Goal: Task Accomplishment & Management: Manage account settings

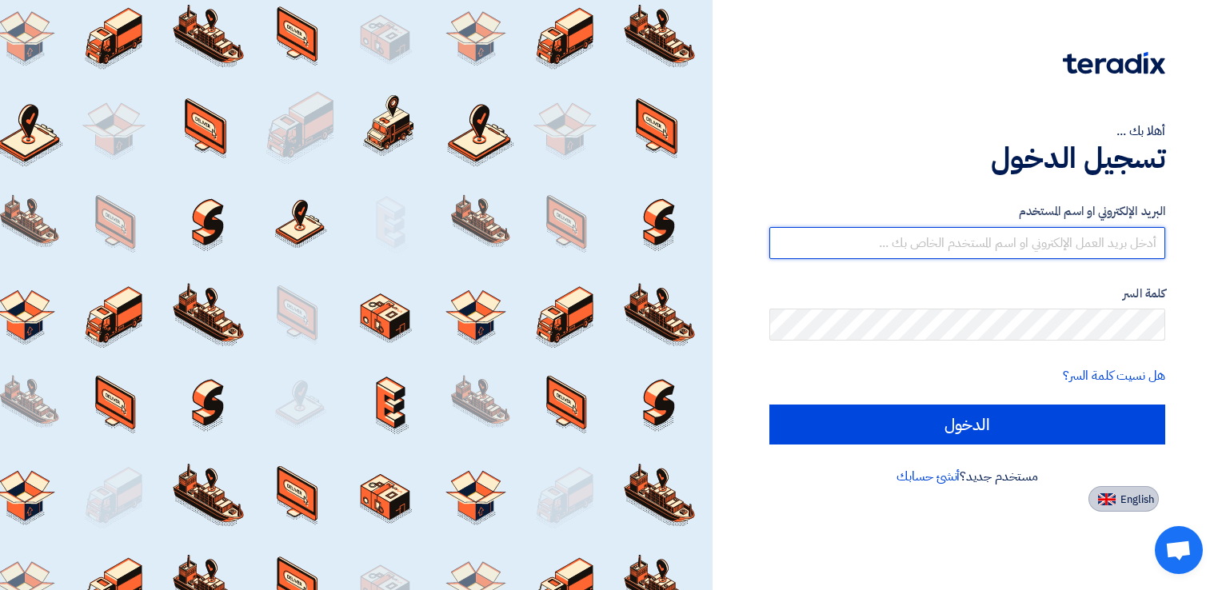
type input "[EMAIL_ADDRESS][DOMAIN_NAME]"
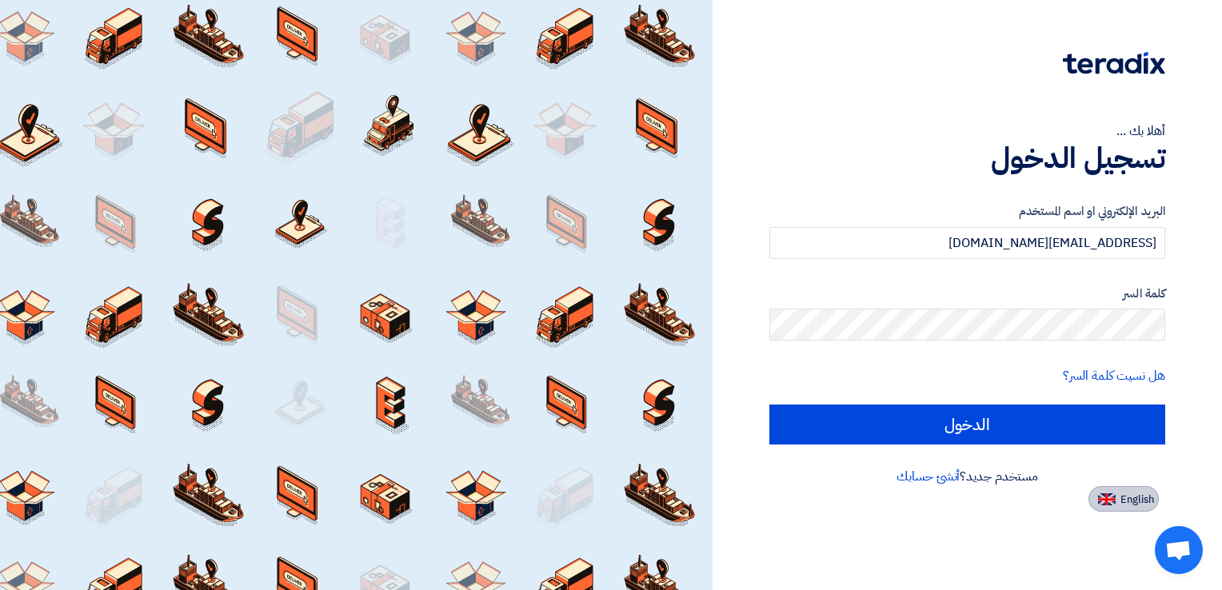
click at [1136, 506] on span "English" at bounding box center [1138, 499] width 34 height 11
type input "Sign in"
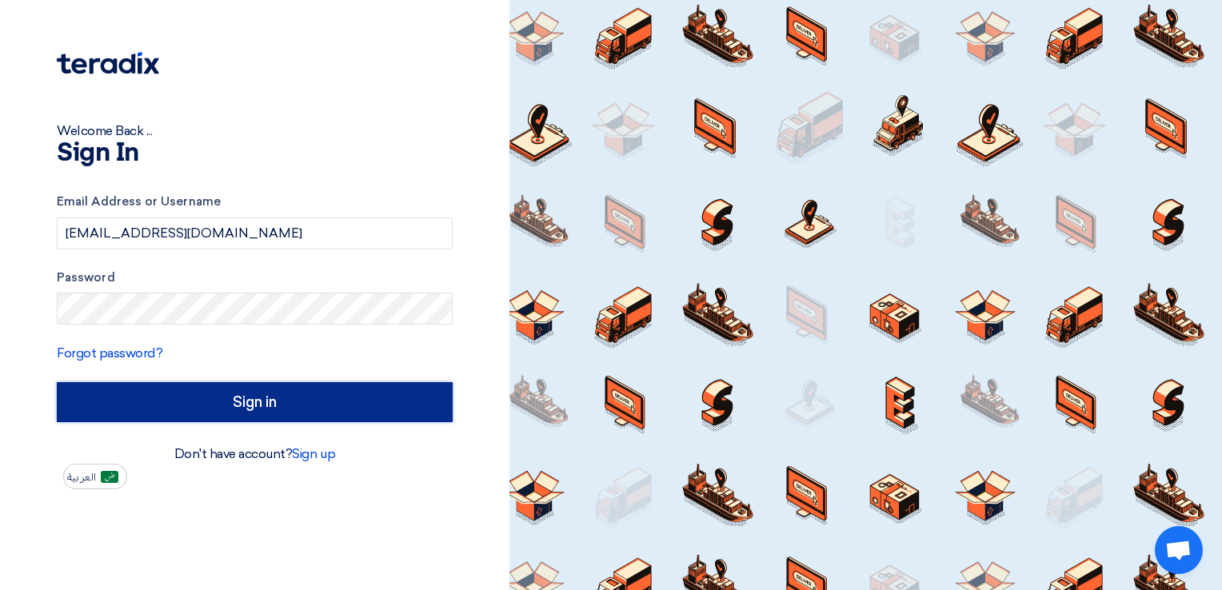
click at [250, 393] on input "Sign in" at bounding box center [255, 402] width 396 height 40
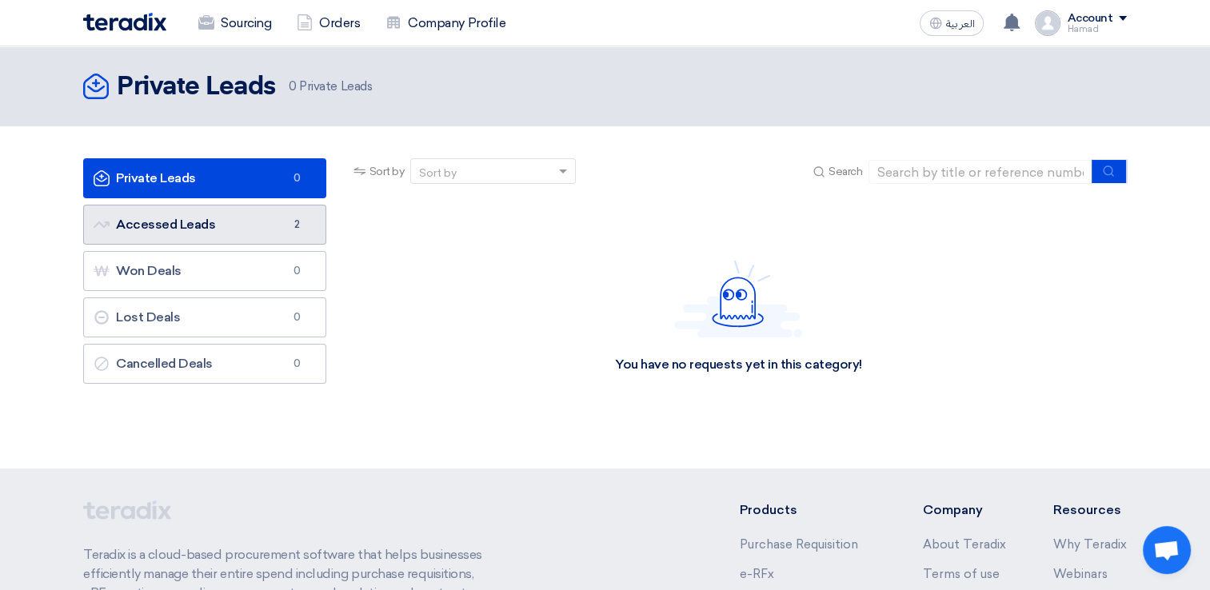
click at [259, 229] on link "Accessed Leads Accessed Leads 2" at bounding box center [204, 225] width 243 height 40
